Goal: Information Seeking & Learning: Learn about a topic

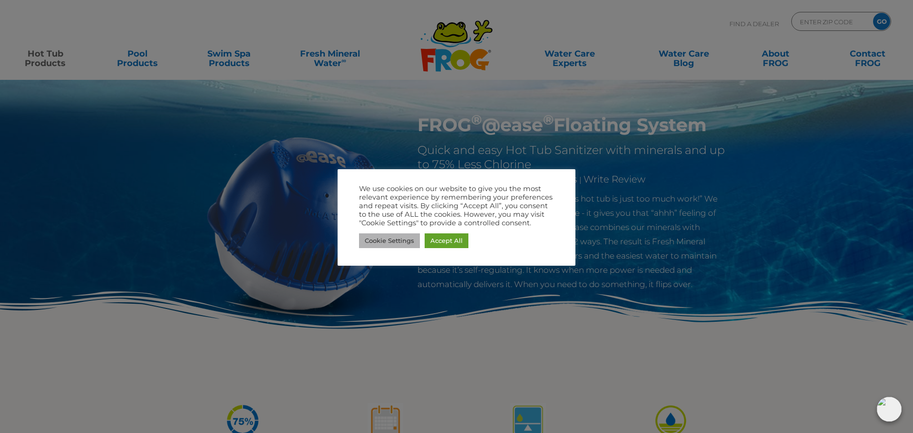
click at [395, 239] on link "Cookie Settings" at bounding box center [389, 240] width 61 height 15
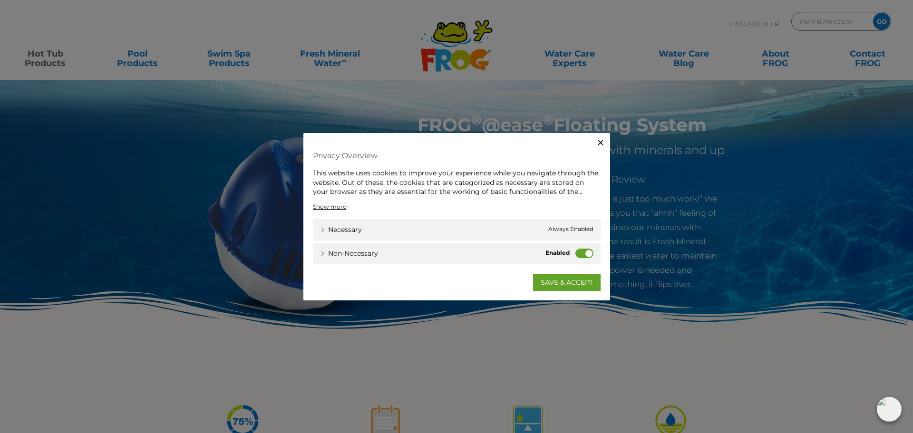
click at [588, 252] on label "Non-necessary" at bounding box center [584, 253] width 18 height 10
click at [0, 0] on input "Non-necessary" at bounding box center [0, 0] width 0 height 0
click at [572, 272] on div "SAVE & ACCEPT" at bounding box center [457, 277] width 288 height 27
click at [569, 282] on link "SAVE & ACCEPT" at bounding box center [566, 281] width 67 height 17
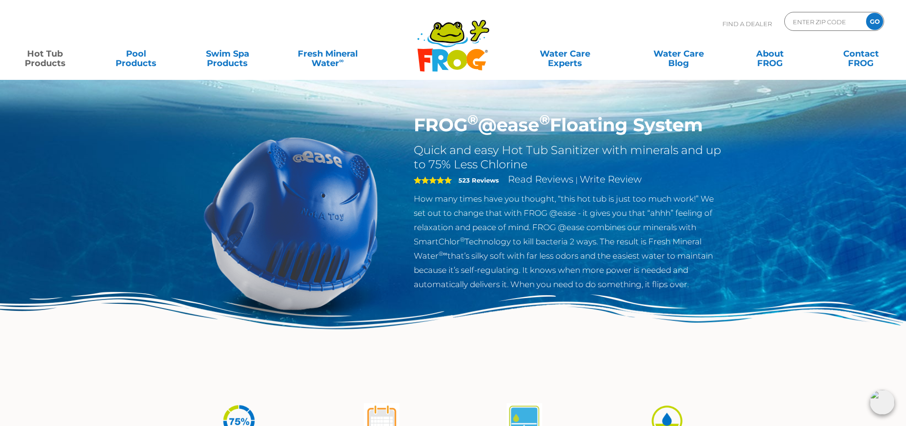
drag, startPoint x: 715, startPoint y: 128, endPoint x: 408, endPoint y: 129, distance: 307.1
click at [408, 129] on div "FROG ® @ease ® Floating System Quick and easy Hot Tub Sanitizer with minerals a…" at bounding box center [568, 205] width 325 height 182
copy h1 "FROG ® @ease ® Floating System"
